Goal: Information Seeking & Learning: Check status

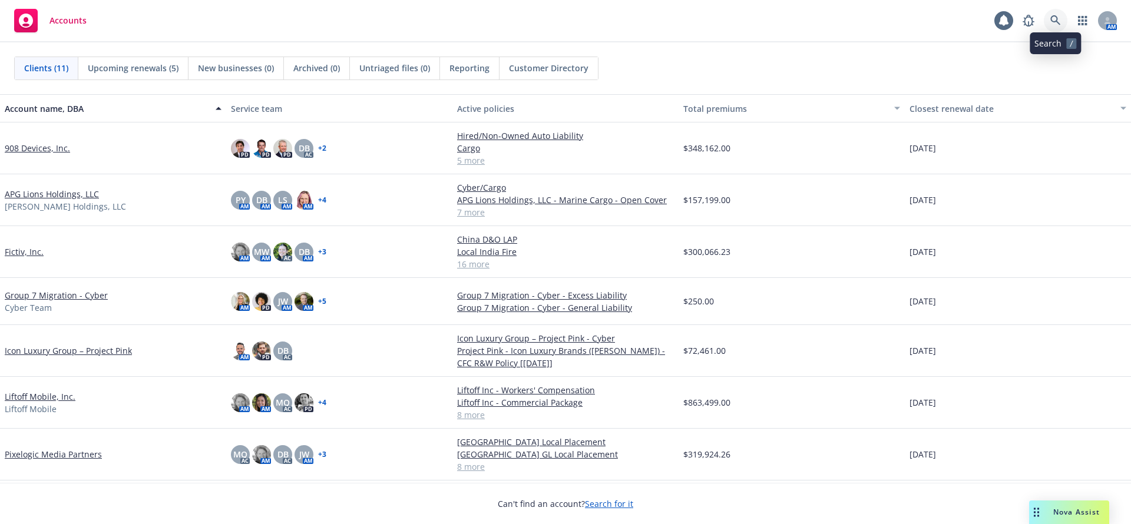
click at [1055, 22] on icon at bounding box center [1055, 20] width 10 height 10
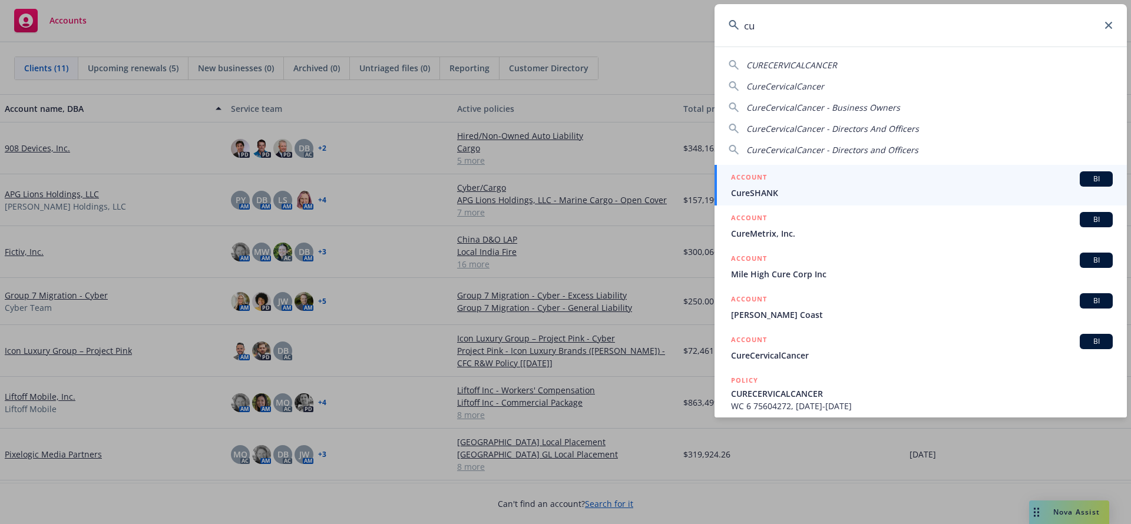
type input "c"
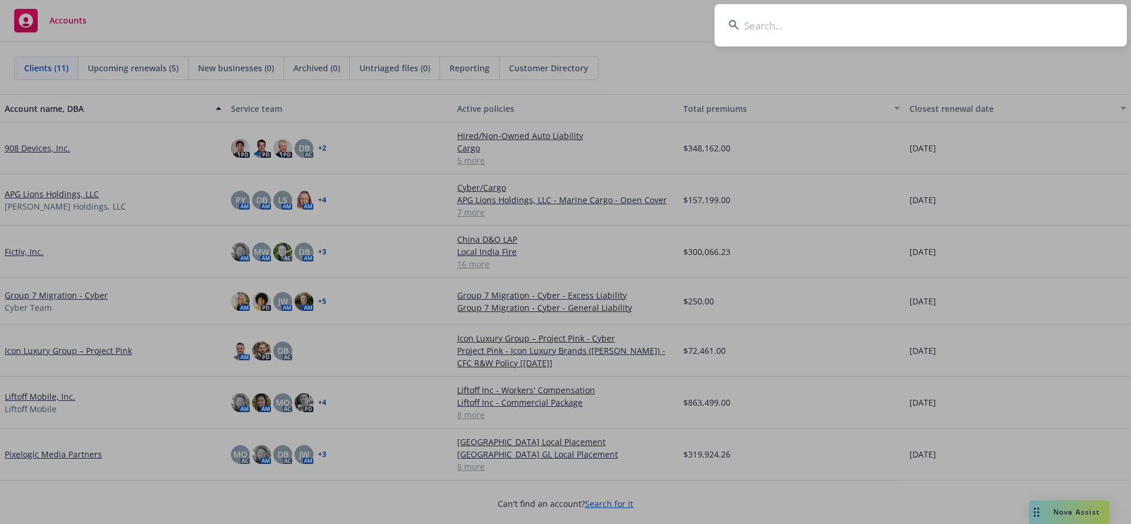
click at [851, 40] on input at bounding box center [920, 25] width 412 height 42
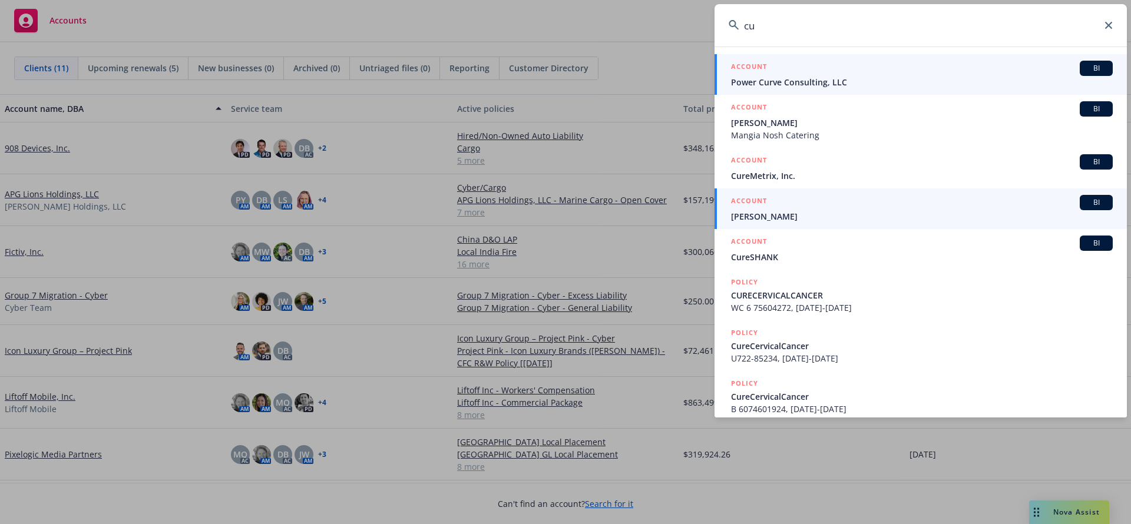
type input "c"
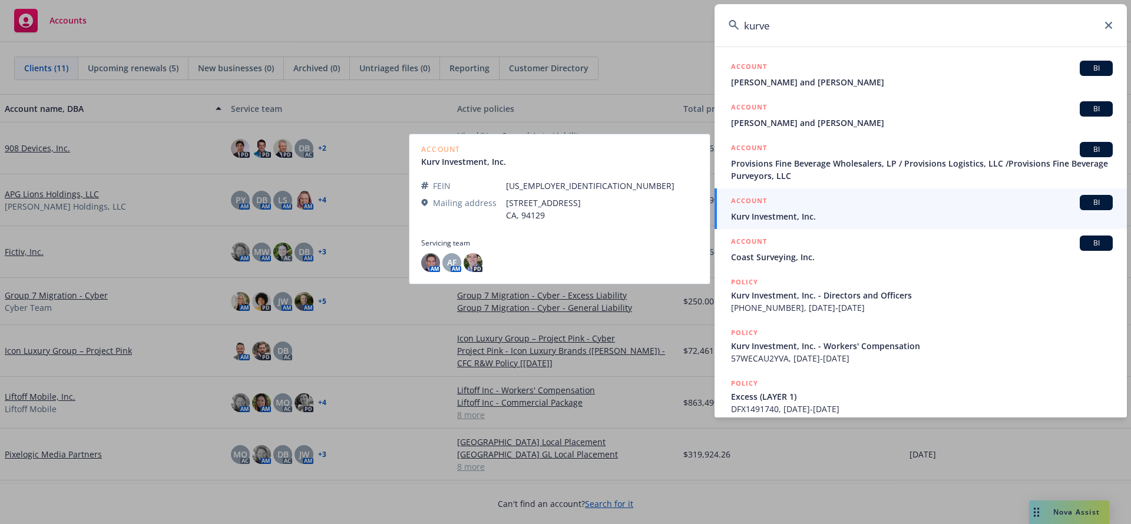
type input "kurve"
click at [845, 217] on span "Kurv Investment, Inc." at bounding box center [922, 216] width 382 height 12
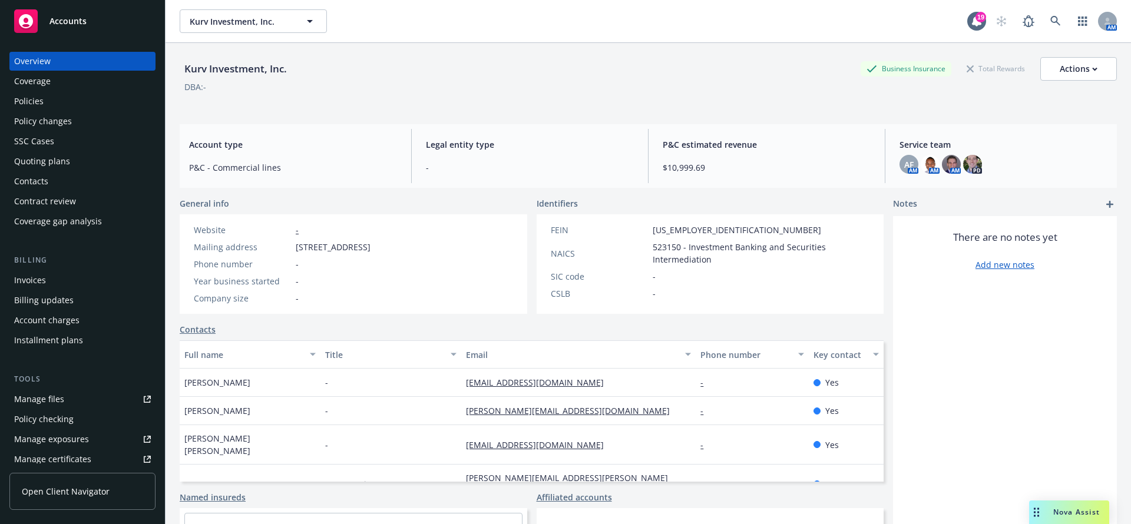
click at [80, 104] on div "Policies" at bounding box center [82, 101] width 137 height 19
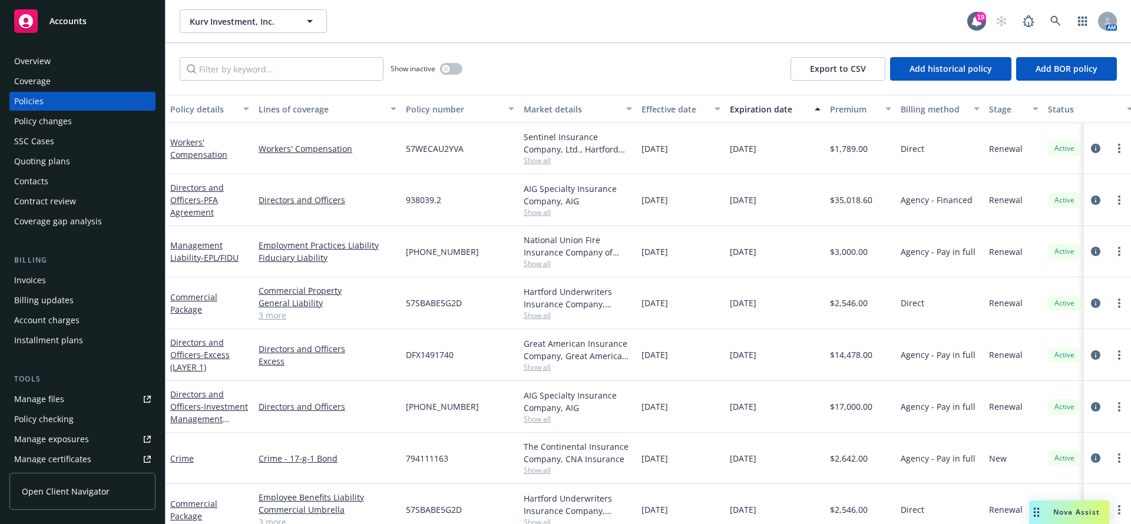
click at [50, 167] on div "Quoting plans" at bounding box center [42, 161] width 56 height 19
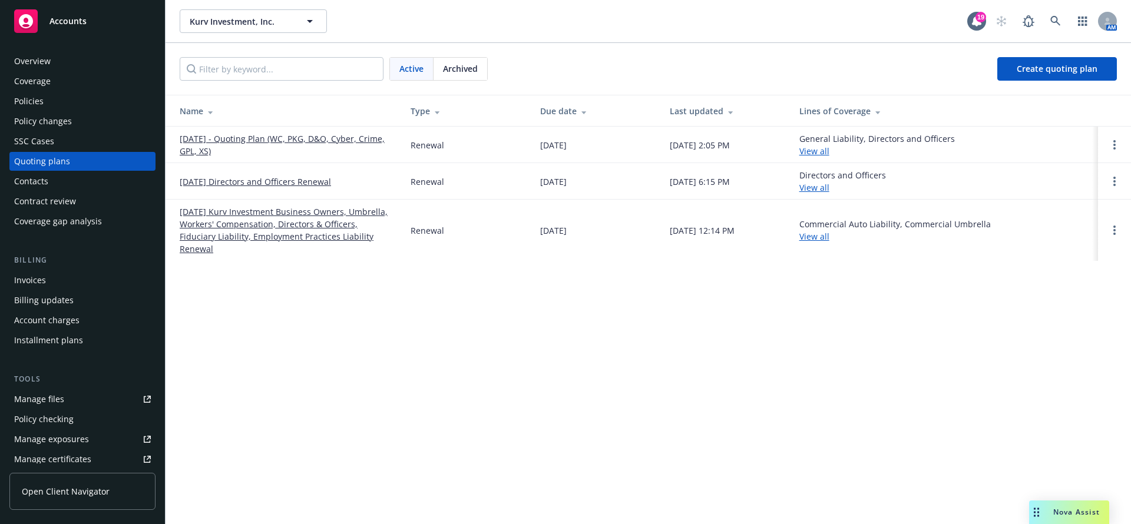
click at [305, 143] on link "[DATE] - Quoting Plan (WC, PKG, D&O, Cyber, Crime, GPL, XS)" at bounding box center [286, 145] width 212 height 25
